Goal: Task Accomplishment & Management: Use online tool/utility

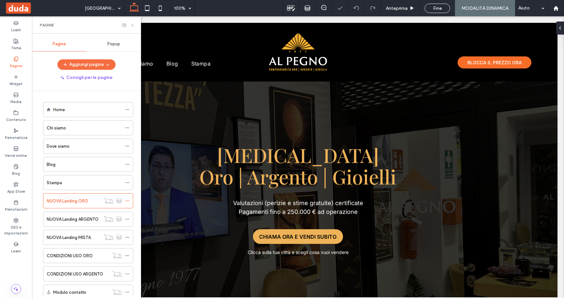
click at [133, 25] on icon at bounding box center [132, 25] width 5 height 5
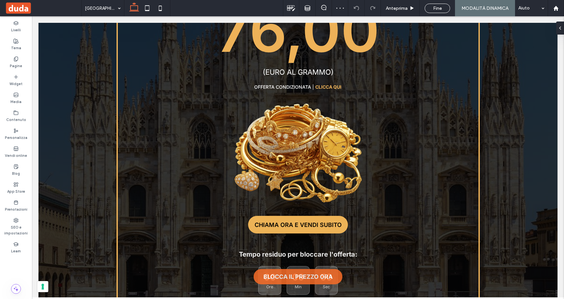
scroll to position [292, 0]
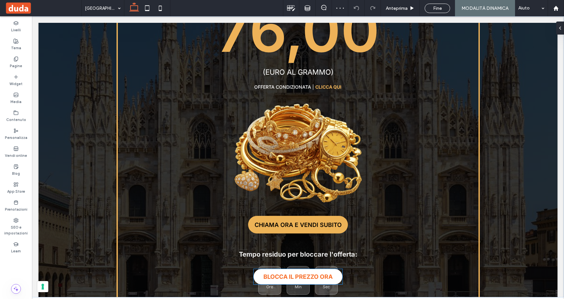
click at [318, 281] on link "BLOCCA IL PREZZO ORA" at bounding box center [298, 276] width 89 height 15
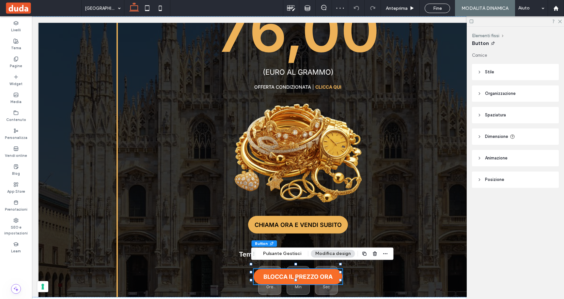
type input "**"
click at [288, 253] on button "Pulsante Gestisci" at bounding box center [282, 254] width 47 height 8
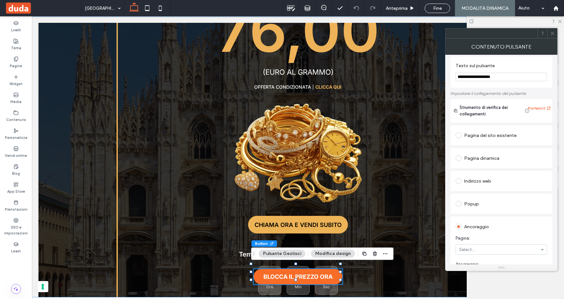
scroll to position [0, 0]
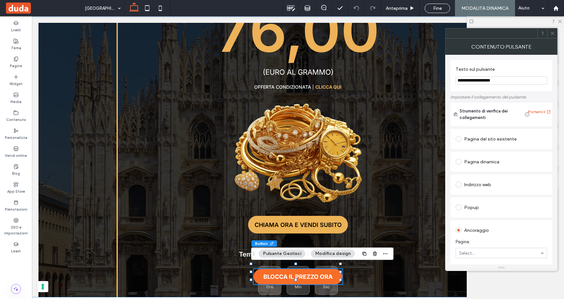
click at [483, 164] on div "Pagina dinamica" at bounding box center [501, 162] width 91 height 10
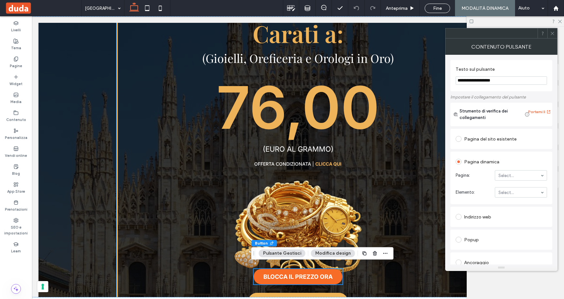
scroll to position [238, 0]
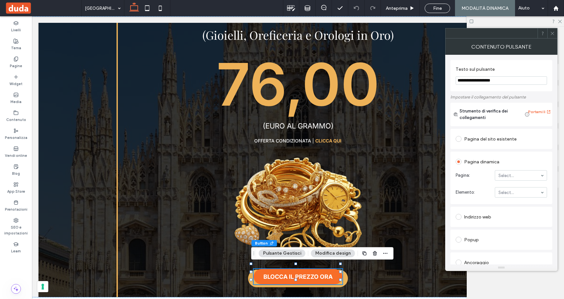
click at [479, 165] on div "Pagina dinamica" at bounding box center [501, 162] width 91 height 10
click at [551, 32] on use at bounding box center [552, 33] width 3 height 3
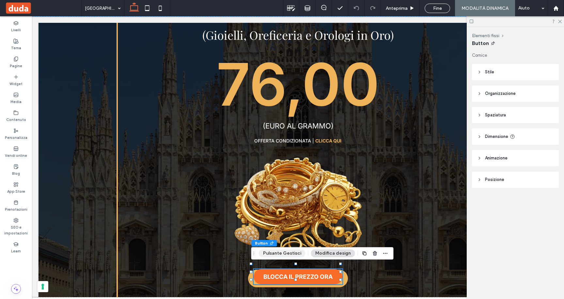
click at [289, 252] on button "Pulsante Gestisci" at bounding box center [282, 254] width 47 height 8
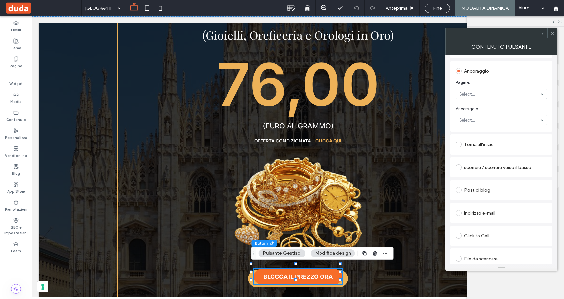
scroll to position [165, 0]
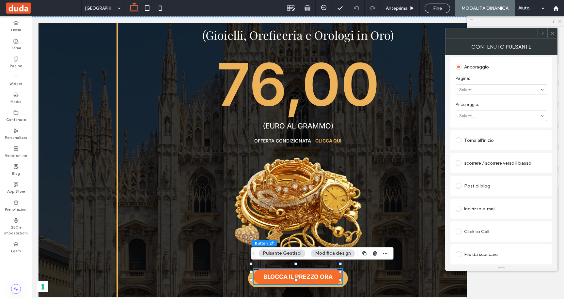
click at [478, 232] on div "Click to Call" at bounding box center [501, 232] width 91 height 10
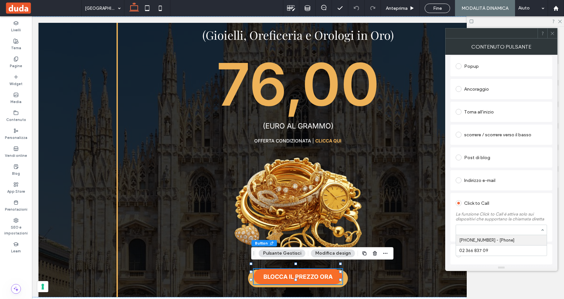
click at [514, 183] on div "Indirizzo e-mail" at bounding box center [501, 180] width 91 height 10
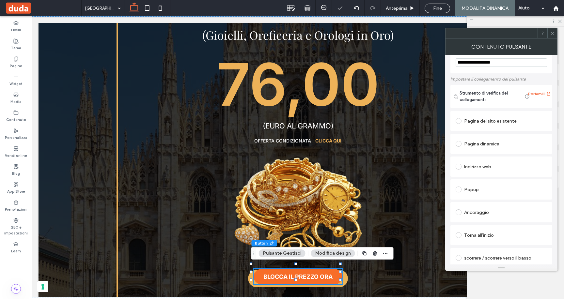
scroll to position [7, 0]
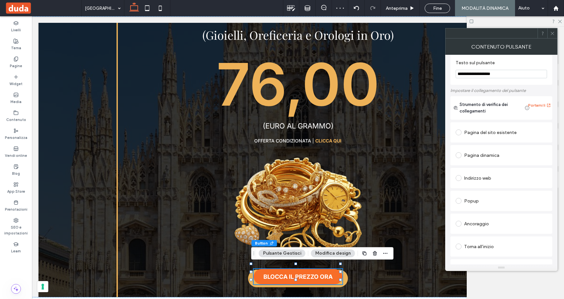
click at [553, 32] on icon at bounding box center [552, 33] width 5 height 5
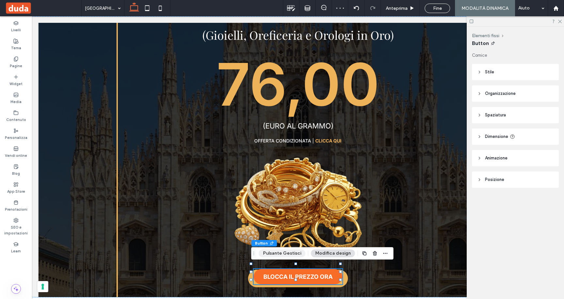
click at [285, 253] on button "Pulsante Gestisci" at bounding box center [282, 254] width 47 height 8
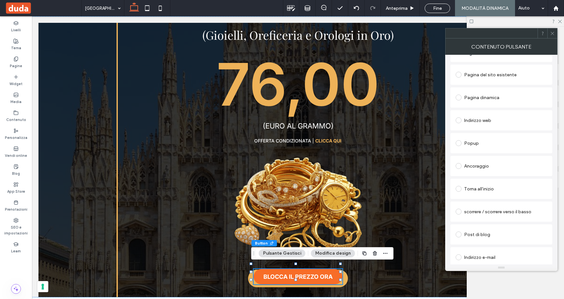
scroll to position [143, 0]
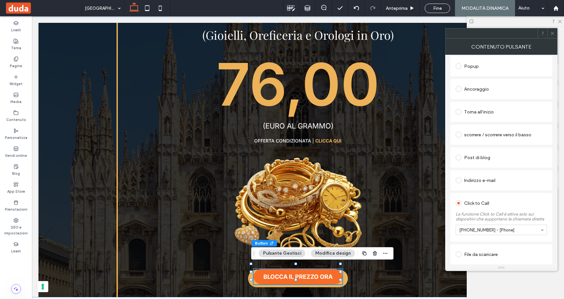
click at [457, 202] on span at bounding box center [459, 203] width 6 height 6
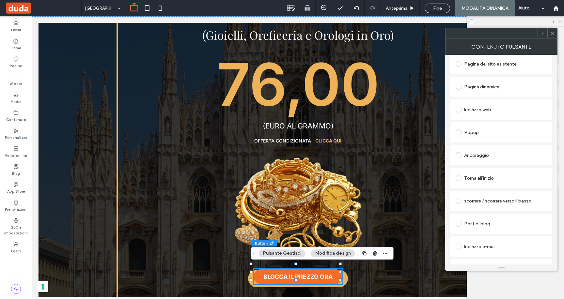
scroll to position [69, 0]
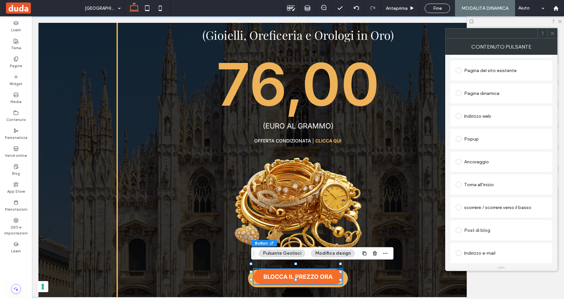
click at [458, 162] on span at bounding box center [459, 162] width 6 height 6
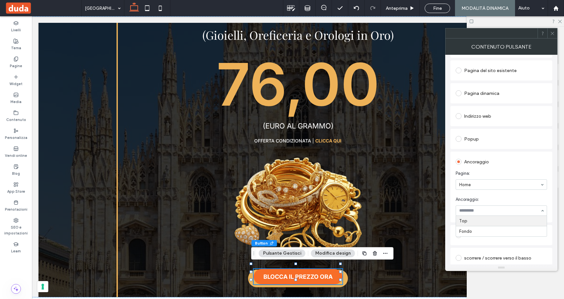
scroll to position [127, 0]
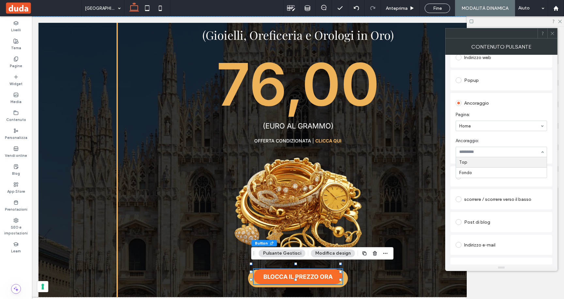
click at [529, 95] on div "Ancoraggio Pagina: Home Ancoraggio: Top Fondo" at bounding box center [502, 128] width 102 height 71
click at [553, 32] on icon at bounding box center [552, 33] width 5 height 5
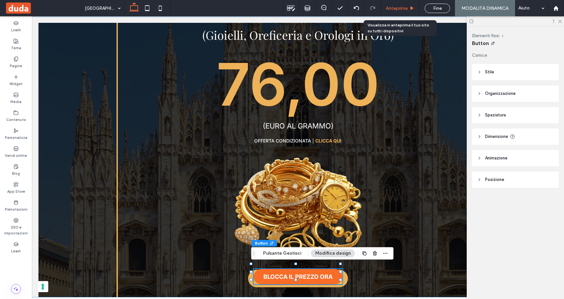
click at [403, 7] on span "Anteprima" at bounding box center [397, 9] width 22 height 6
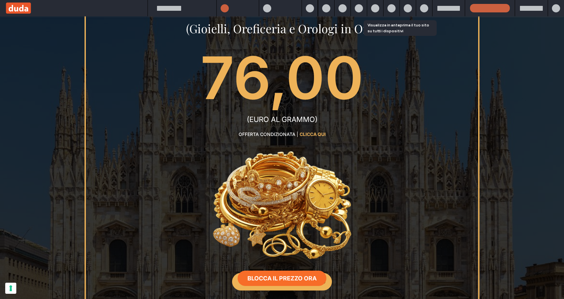
scroll to position [231, 0]
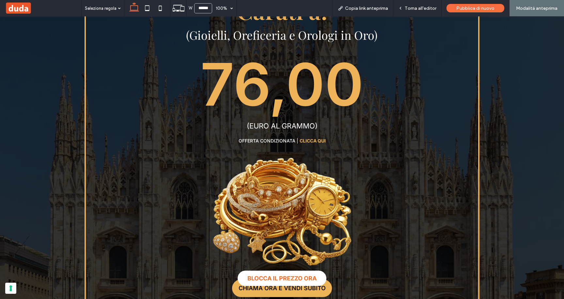
click at [298, 279] on span "BLOCCA IL PREZZO ORA" at bounding box center [281, 278] width 69 height 7
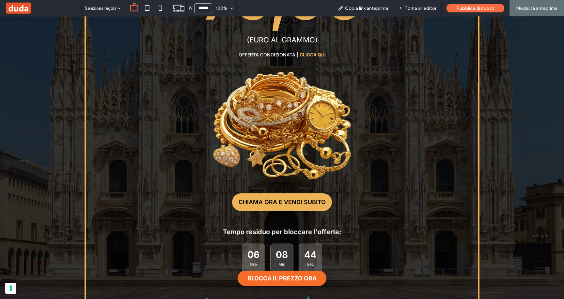
scroll to position [323, 0]
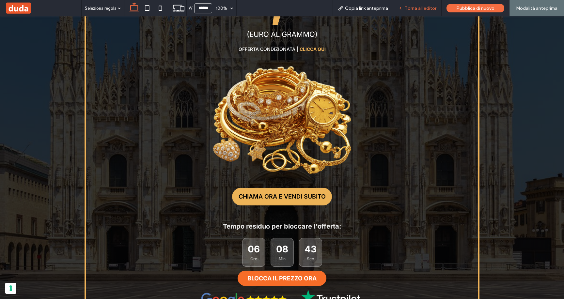
click at [422, 9] on span "Torna all'editor" at bounding box center [421, 9] width 32 height 6
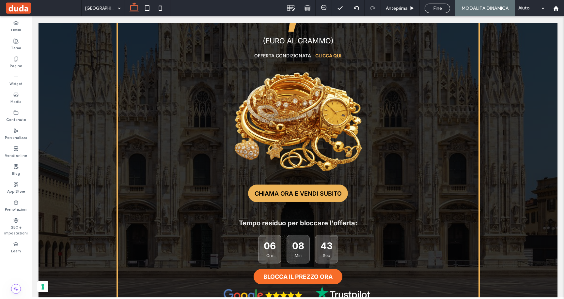
scroll to position [330, 0]
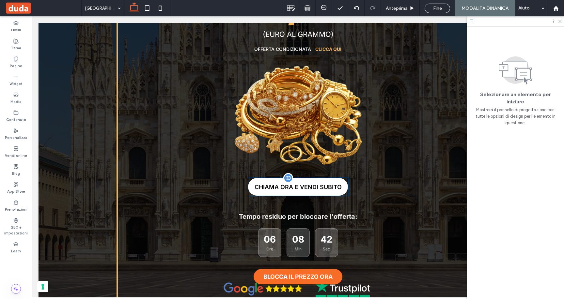
click at [328, 184] on span "CHIAMA ORA E VENDI SUBITO" at bounding box center [298, 187] width 87 height 7
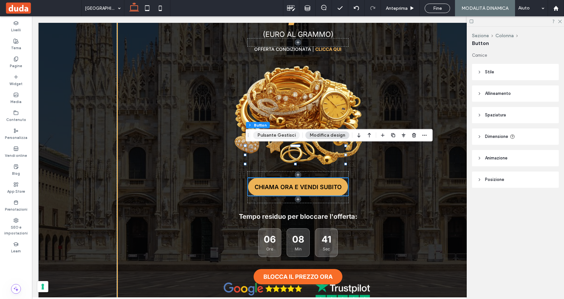
click at [285, 135] on button "Pulsante Gestisci" at bounding box center [276, 136] width 47 height 8
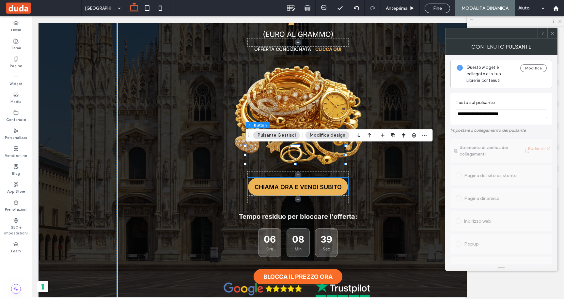
click at [552, 34] on icon at bounding box center [552, 33] width 5 height 5
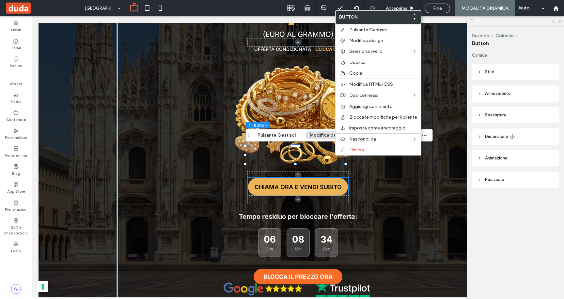
click at [556, 21] on icon at bounding box center [553, 21] width 5 height 5
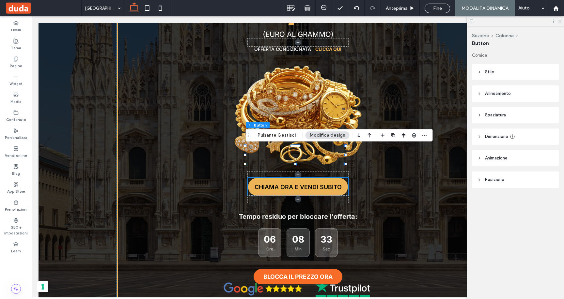
click at [0, 0] on div "milano Anteprima Fine MODALITÀ DINAMICA Aiuto Design Panel Commenti sito Commen…" at bounding box center [282, 149] width 564 height 299
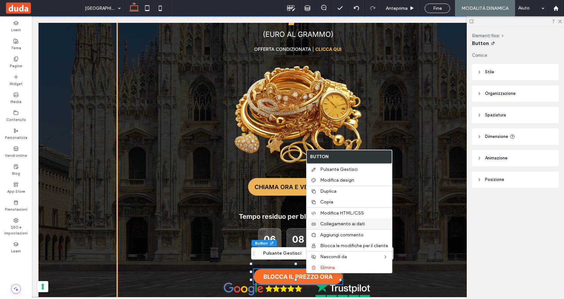
click at [331, 227] on span "Collegamento ai dati" at bounding box center [342, 224] width 45 height 6
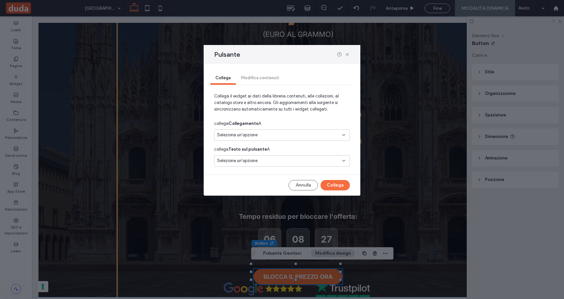
click at [242, 136] on span "Seleziona un'opzione" at bounding box center [237, 135] width 40 height 7
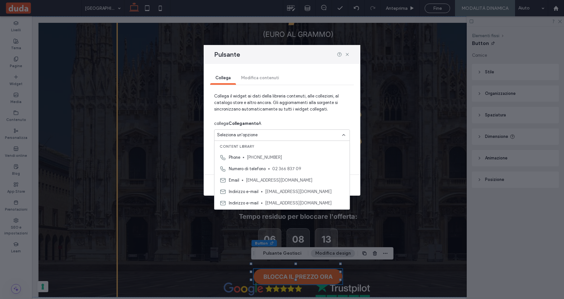
scroll to position [0, 0]
click at [297, 96] on span "Collega il widget ai dati della libreria contenuti, alle collezioni, al catalog…" at bounding box center [282, 105] width 136 height 25
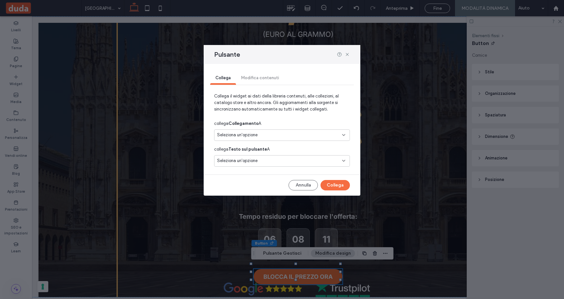
click at [269, 162] on div "Seleziona un'opzione" at bounding box center [278, 161] width 122 height 7
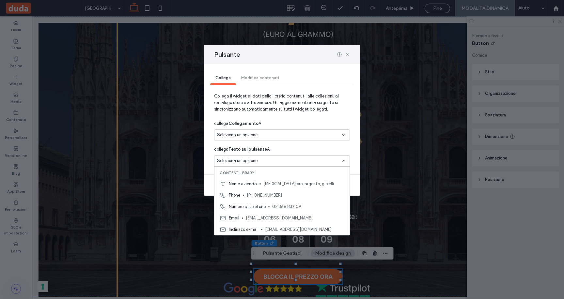
click at [297, 110] on span "Collega il widget ai dati della libreria contenuti, alle collezioni, al catalog…" at bounding box center [282, 105] width 136 height 25
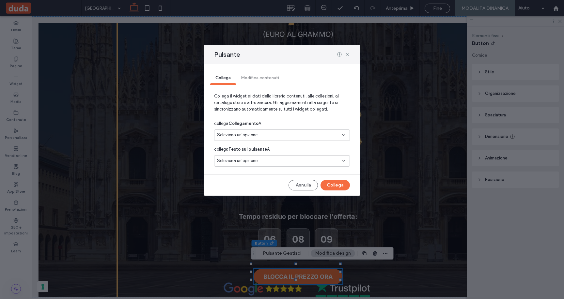
click at [268, 134] on div "Seleziona un'opzione" at bounding box center [278, 135] width 122 height 7
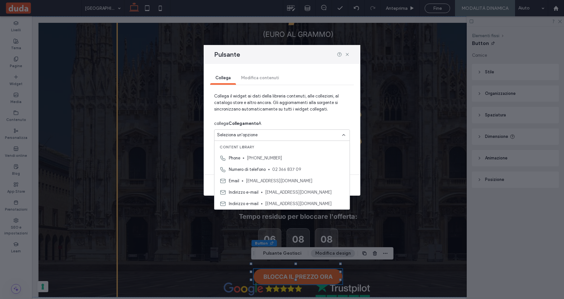
drag, startPoint x: 296, startPoint y: 105, endPoint x: 338, endPoint y: 60, distance: 61.5
click at [296, 105] on span "Collega il widget ai dati della libreria contenuti, alle collezioni, al catalog…" at bounding box center [282, 105] width 136 height 25
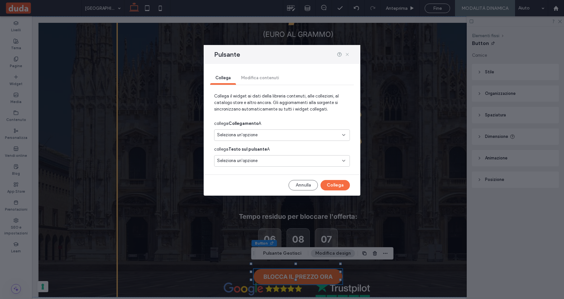
click at [346, 53] on icon at bounding box center [347, 54] width 5 height 5
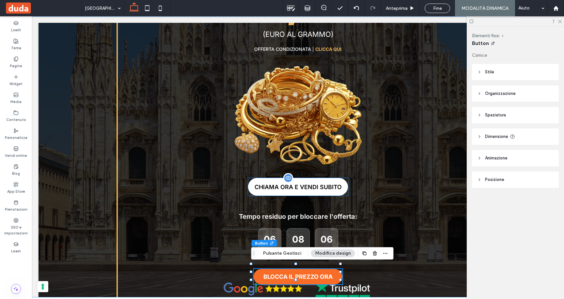
click at [293, 184] on span "CHIAMA ORA E VENDI SUBITO" at bounding box center [298, 187] width 87 height 7
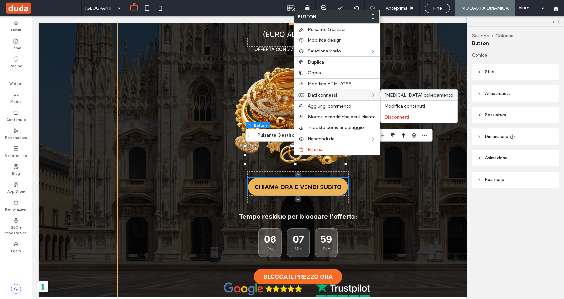
click at [408, 95] on span "[MEDICAL_DATA] collegamento" at bounding box center [419, 95] width 69 height 6
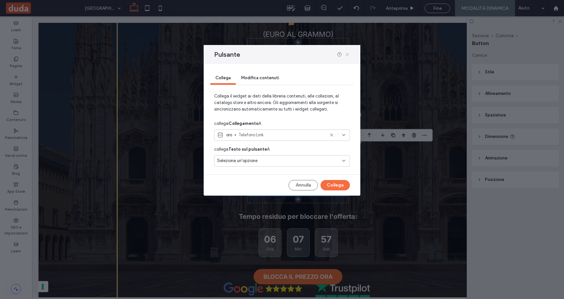
click at [347, 55] on icon at bounding box center [347, 54] width 5 height 5
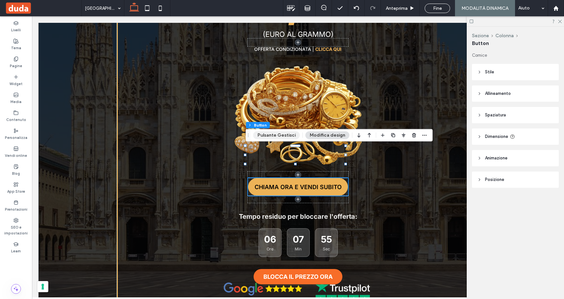
click at [288, 138] on button "Pulsante Gestisci" at bounding box center [276, 136] width 47 height 8
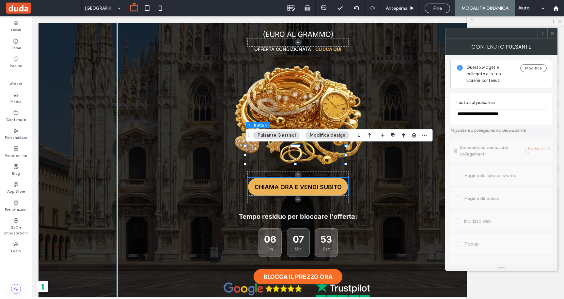
click at [551, 30] on span at bounding box center [552, 33] width 5 height 10
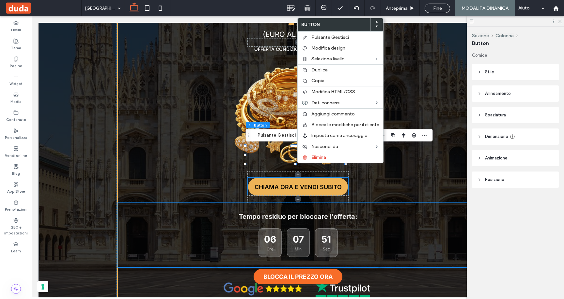
click at [418, 209] on div "Tempo residuo per bloccare l'offerta: 06 Ore 07 Min 51 Sec" at bounding box center [298, 235] width 361 height 65
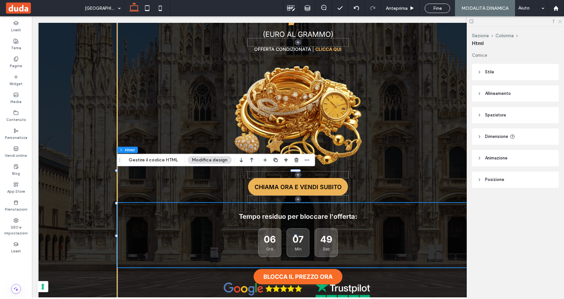
click at [560, 22] on icon at bounding box center [560, 21] width 4 height 4
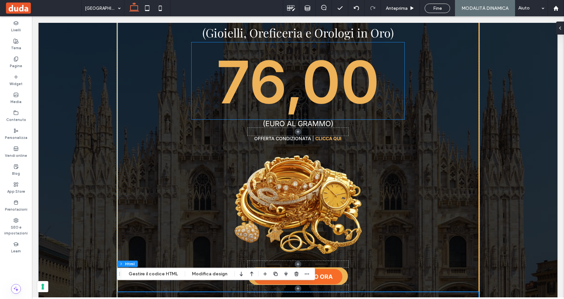
scroll to position [283, 0]
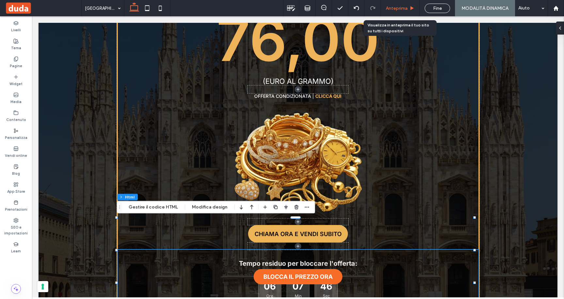
click at [396, 8] on span "Anteprima" at bounding box center [397, 9] width 22 height 6
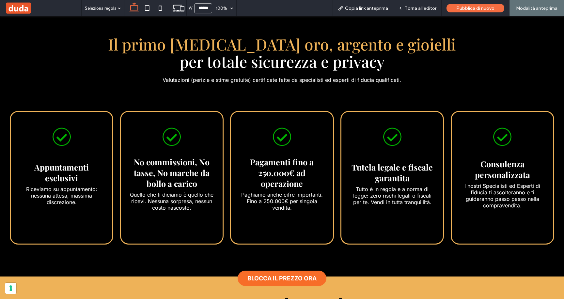
scroll to position [781, 0]
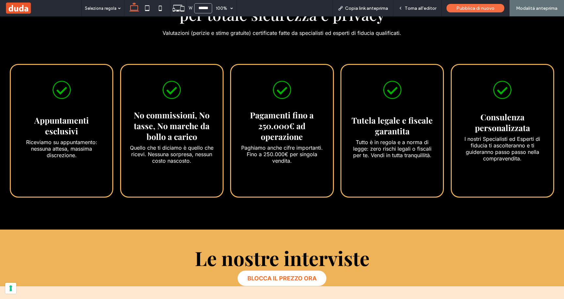
click at [287, 279] on span "BLOCCA IL PREZZO ORA" at bounding box center [281, 278] width 69 height 7
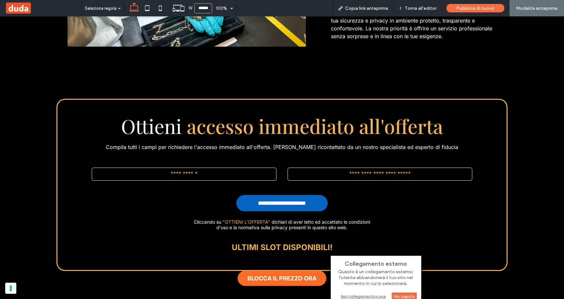
scroll to position [3941, 0]
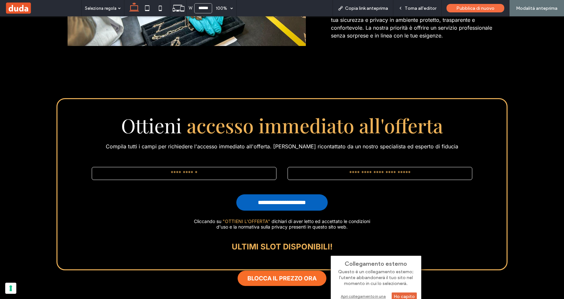
click at [404, 296] on div "Ho capito" at bounding box center [404, 297] width 25 height 8
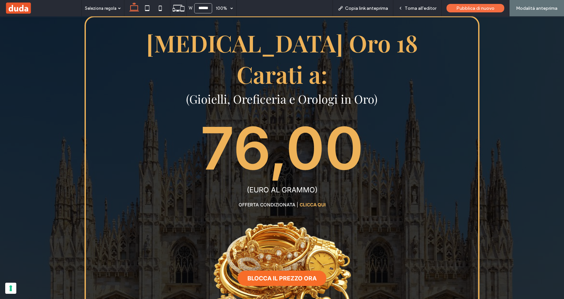
scroll to position [164, 0]
